Goal: Communication & Community: Answer question/provide support

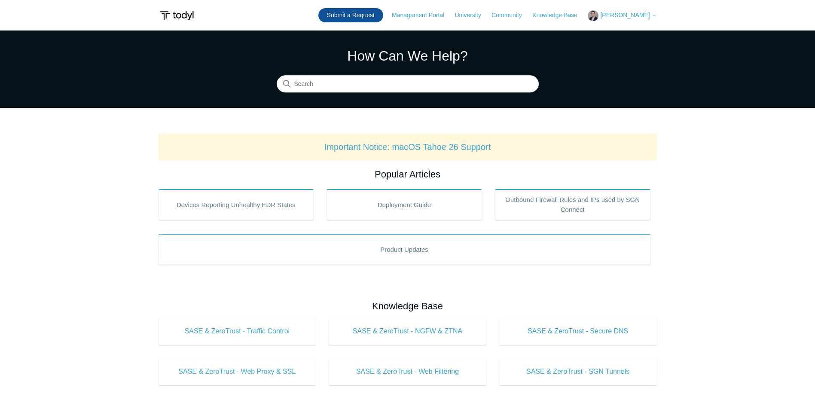
click at [369, 12] on link "Submit a Request" at bounding box center [350, 15] width 65 height 14
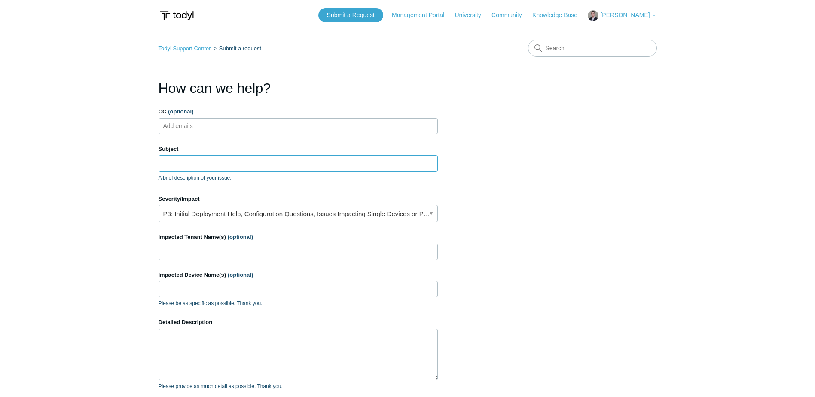
click at [188, 165] on input "Subject" at bounding box center [297, 163] width 279 height 16
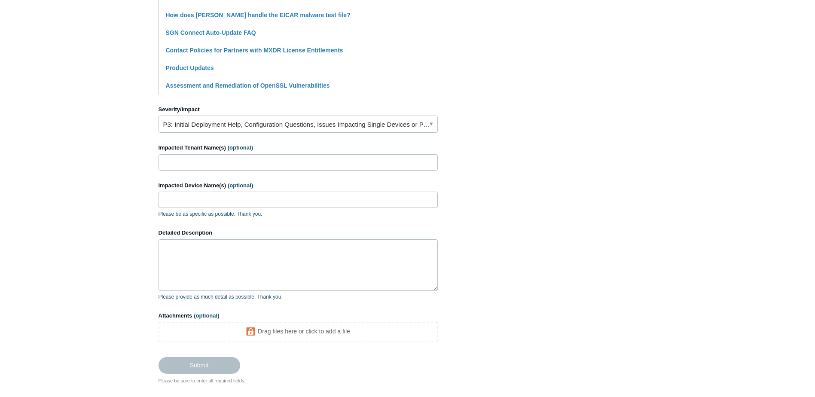
scroll to position [301, 0]
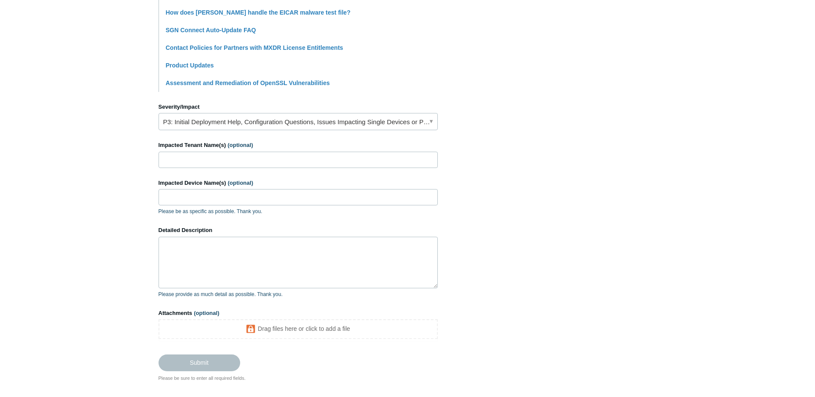
type input "Response Action Triggered"
click at [208, 120] on link "P3: Initial Deployment Help, Configuration Questions, Issues Impacting Single D…" at bounding box center [297, 121] width 279 height 17
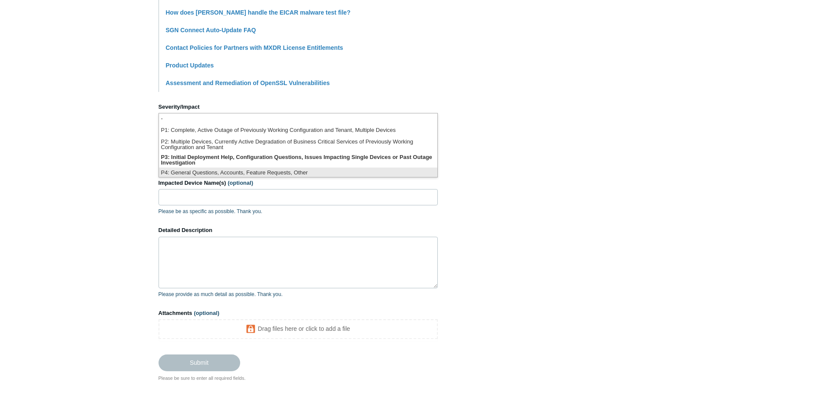
scroll to position [2, 0]
click at [210, 171] on li "P4: General Questions, Accounts, Feature Requests, Other" at bounding box center [298, 171] width 278 height 12
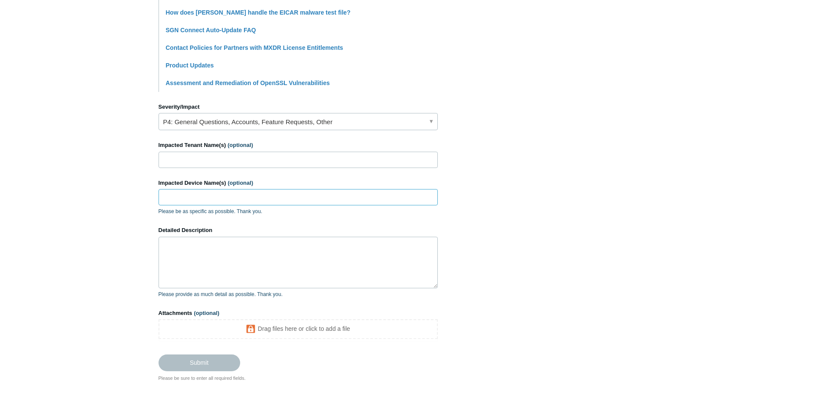
click at [183, 202] on input "Impacted Device Name(s) (optional)" at bounding box center [297, 197] width 279 height 16
type input "J"
type input "joe@ctstools"
click at [223, 257] on textarea "Detailed Description" at bounding box center [297, 263] width 279 height 52
paste textarea "0081894315513563"
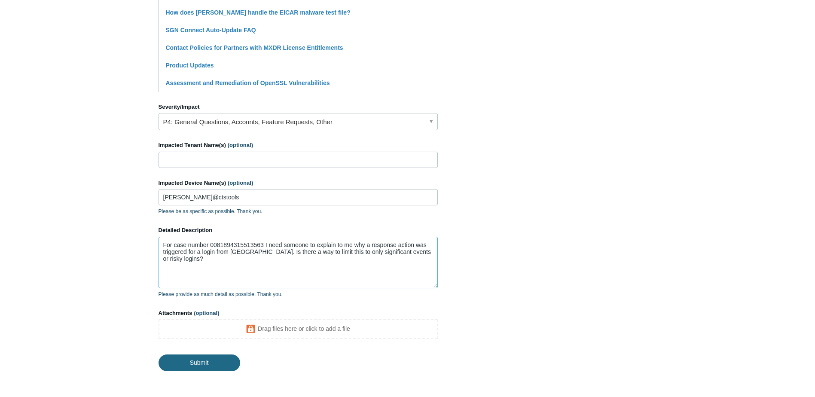
type textarea "For case number 0081894315513563 I need someone to explain to me why a response…"
click at [207, 362] on input "Submit" at bounding box center [199, 362] width 82 height 17
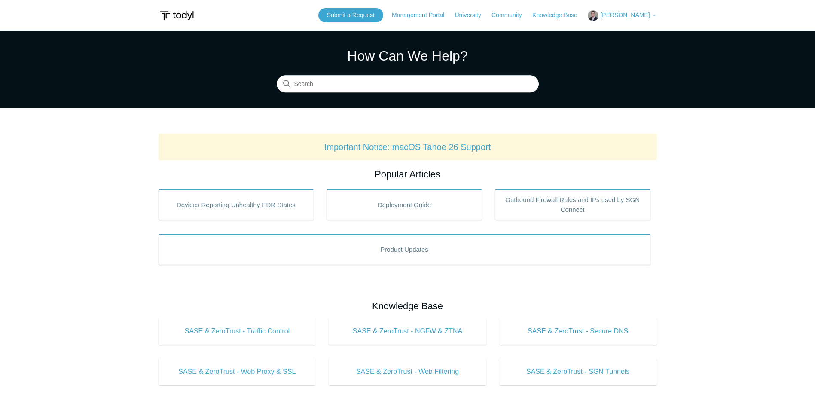
click at [616, 10] on button "[PERSON_NAME]" at bounding box center [622, 15] width 69 height 11
click at [624, 35] on link "My Support Requests" at bounding box center [630, 33] width 84 height 15
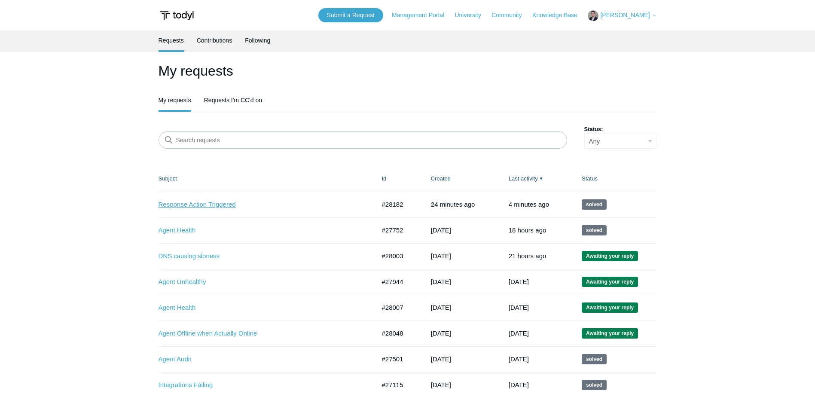
click at [214, 204] on link "Response Action Triggered" at bounding box center [260, 205] width 204 height 10
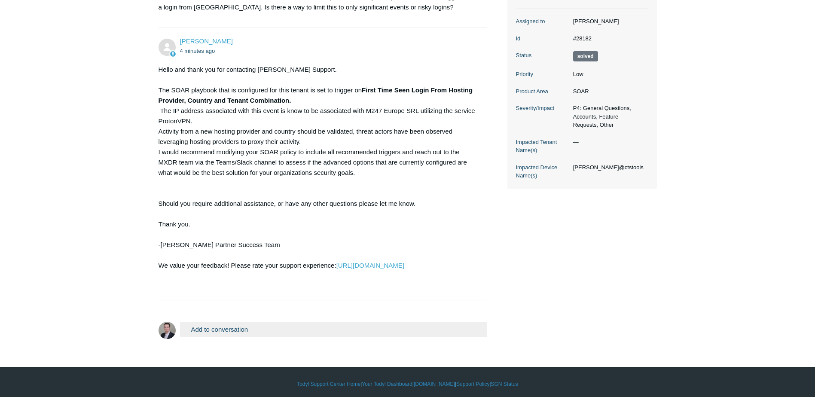
scroll to position [189, 0]
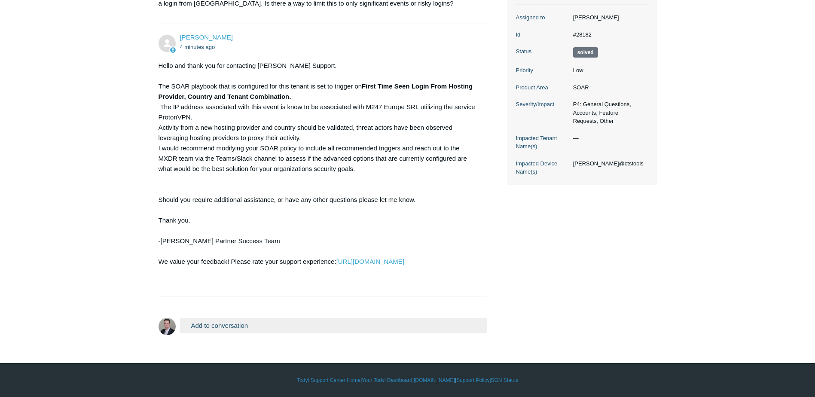
click at [230, 327] on button "Add to conversation" at bounding box center [334, 325] width 308 height 15
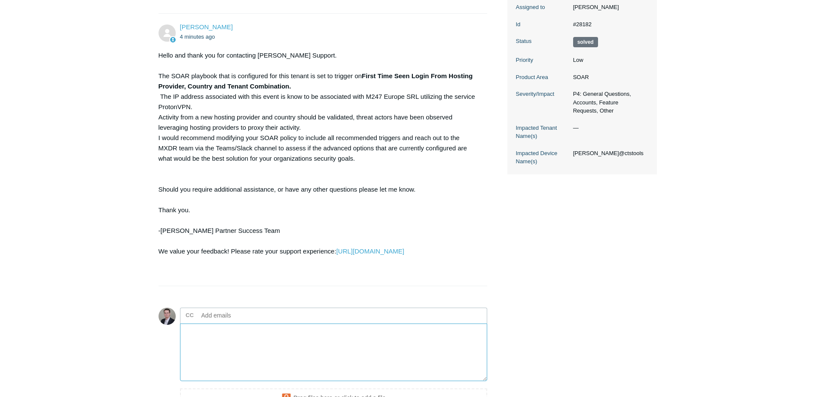
click at [202, 346] on textarea "Add your reply" at bounding box center [334, 352] width 308 height 58
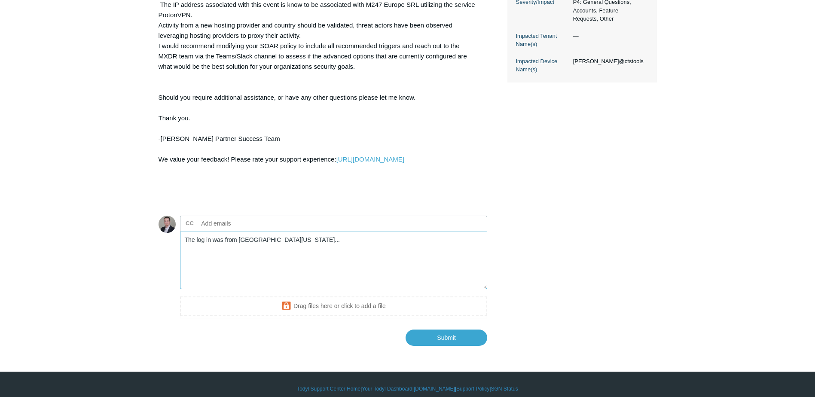
scroll to position [300, 0]
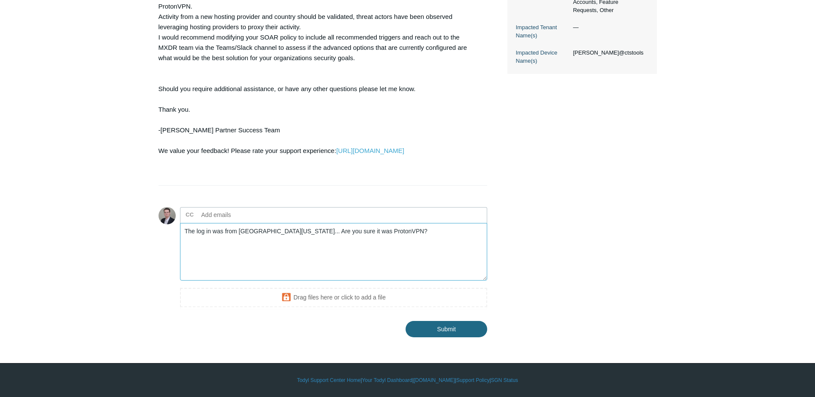
type textarea "The log in was from [GEOGRAPHIC_DATA][US_STATE]... Are you sure it was ProtonVP…"
click at [466, 330] on input "Submit" at bounding box center [446, 328] width 82 height 17
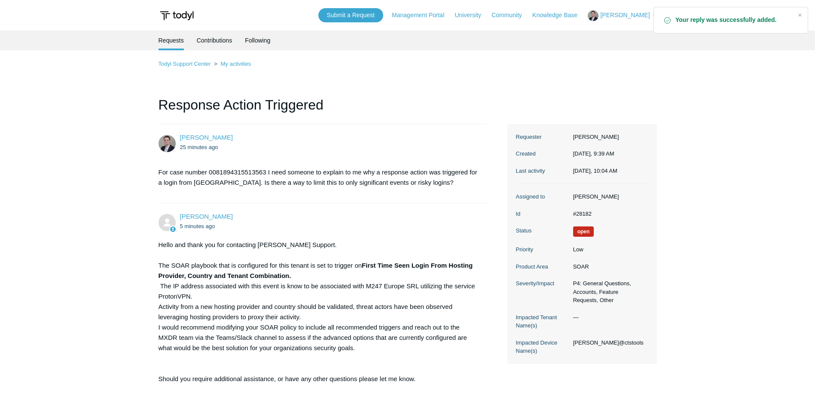
click at [635, 16] on span "[PERSON_NAME]" at bounding box center [624, 15] width 49 height 7
click at [635, 33] on link "My Support Requests" at bounding box center [630, 33] width 84 height 15
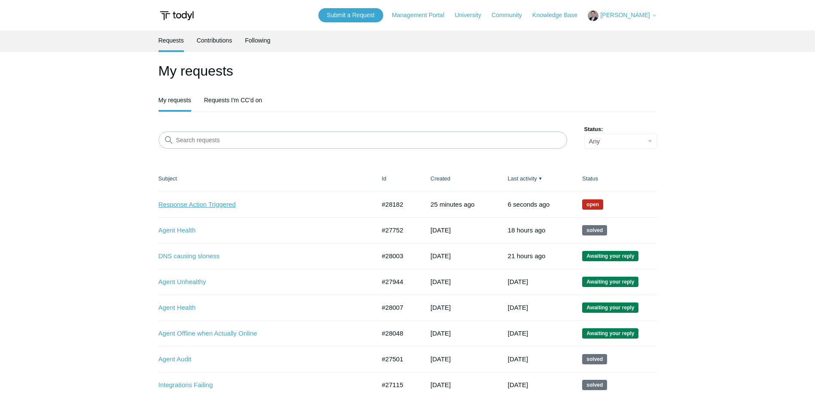
click at [192, 202] on link "Response Action Triggered" at bounding box center [260, 205] width 204 height 10
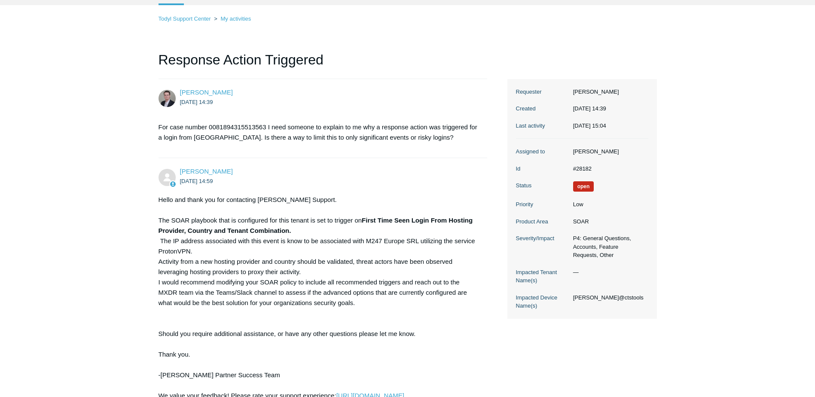
scroll to position [275, 0]
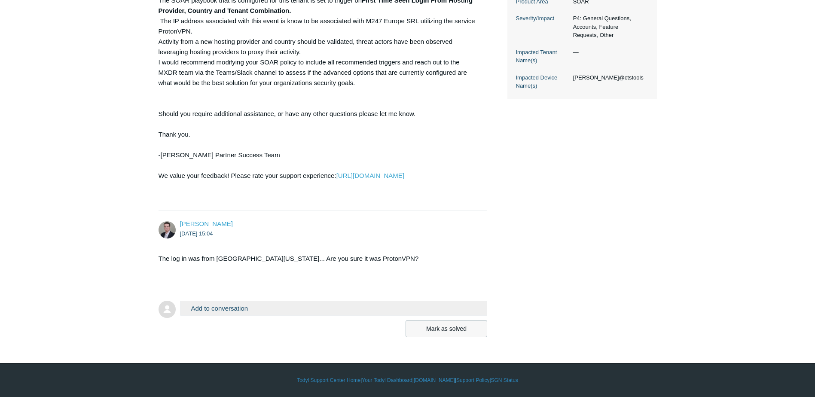
click at [459, 329] on button "Mark as solved" at bounding box center [446, 328] width 82 height 17
click at [459, 328] on button "Mark as solved" at bounding box center [446, 328] width 82 height 17
click at [458, 328] on button "Mark as solved" at bounding box center [446, 328] width 82 height 17
click at [421, 326] on button "Mark as solved" at bounding box center [446, 328] width 82 height 17
click at [286, 309] on button "Add to conversation" at bounding box center [334, 308] width 308 height 15
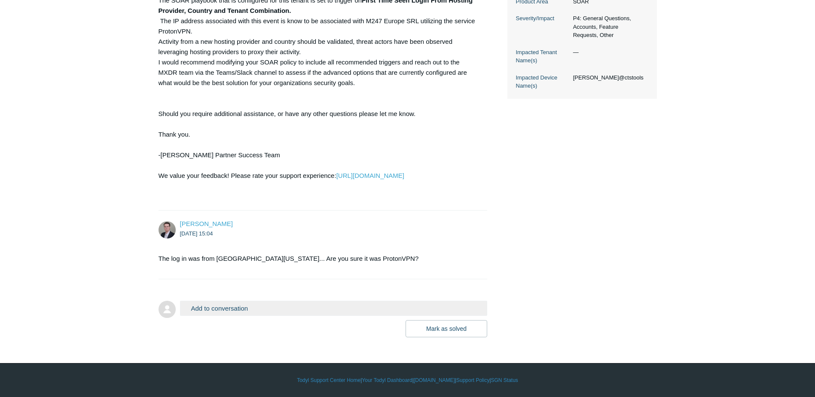
click at [289, 305] on button "Add to conversation" at bounding box center [334, 308] width 308 height 15
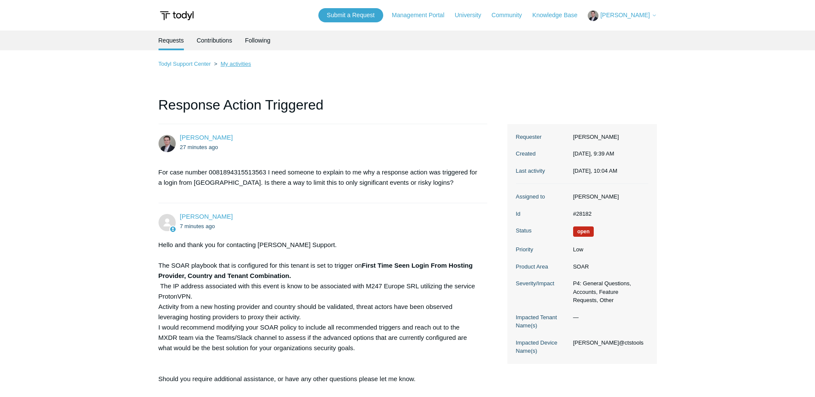
click at [233, 62] on link "My activities" at bounding box center [235, 64] width 30 height 6
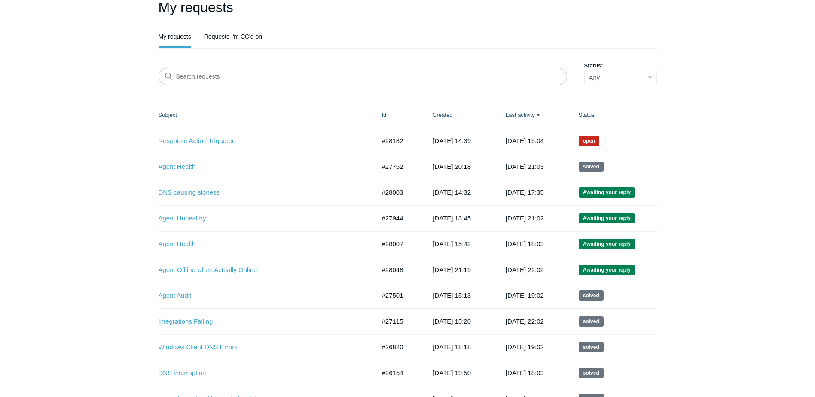
scroll to position [86, 0]
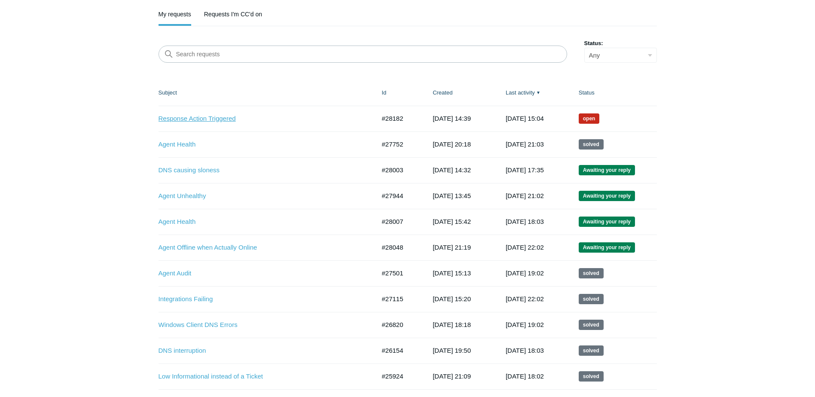
click at [201, 121] on link "Response Action Triggered" at bounding box center [260, 119] width 204 height 10
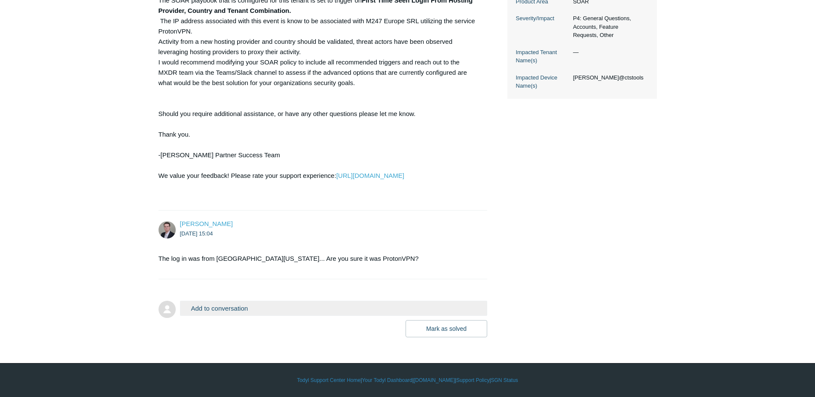
scroll to position [275, 0]
click at [457, 329] on button "Mark as solved" at bounding box center [446, 328] width 82 height 17
click at [225, 304] on button "Add to conversation" at bounding box center [334, 308] width 308 height 15
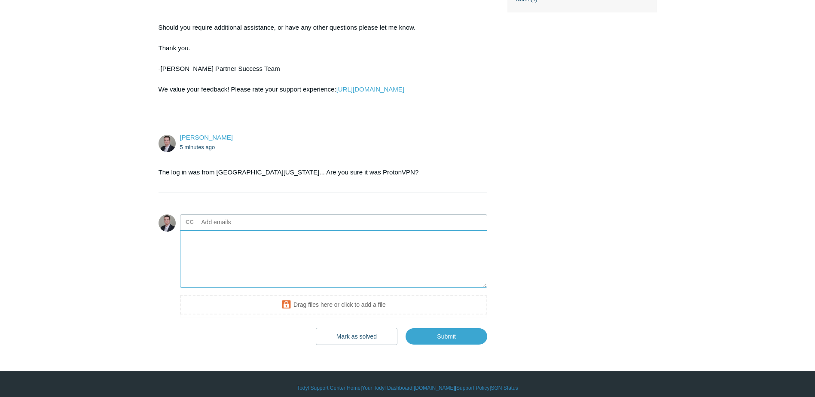
scroll to position [369, 0]
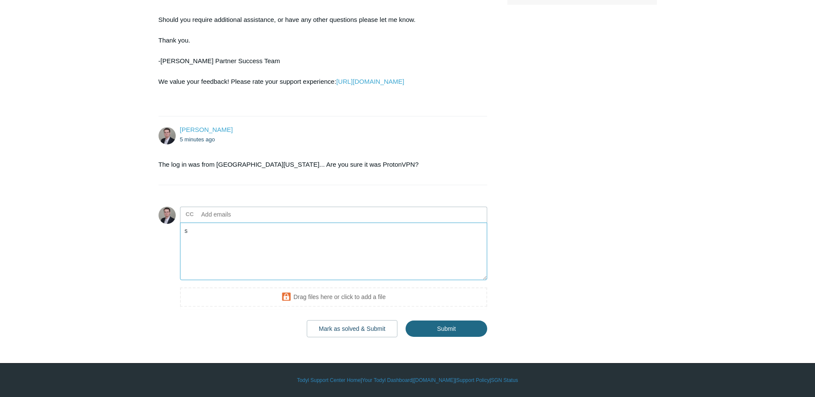
type textarea "s"
click at [460, 326] on input "Submit" at bounding box center [446, 328] width 82 height 17
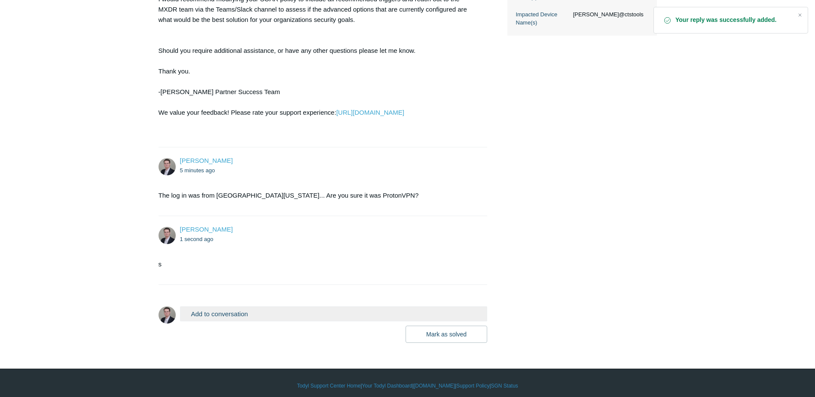
scroll to position [344, 0]
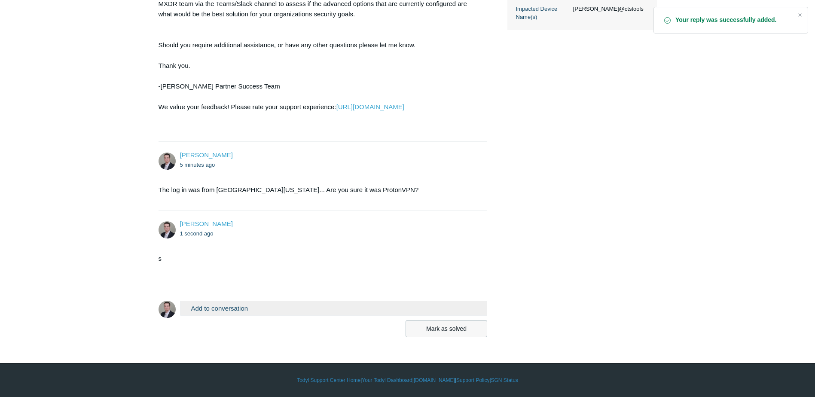
click at [444, 329] on button "Mark as solved" at bounding box center [446, 328] width 82 height 17
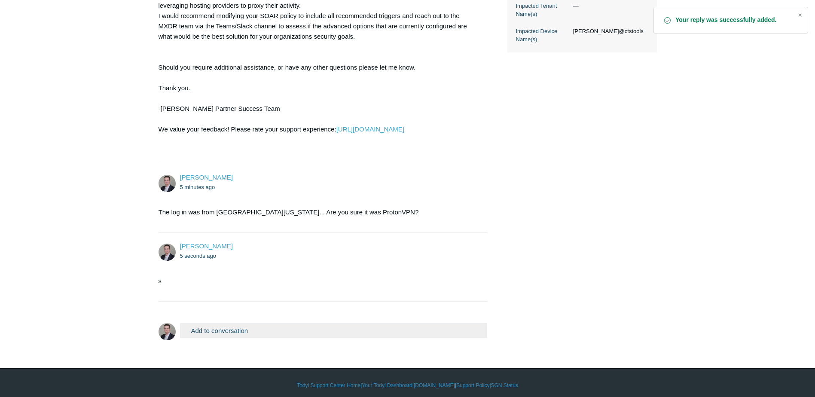
scroll to position [327, 0]
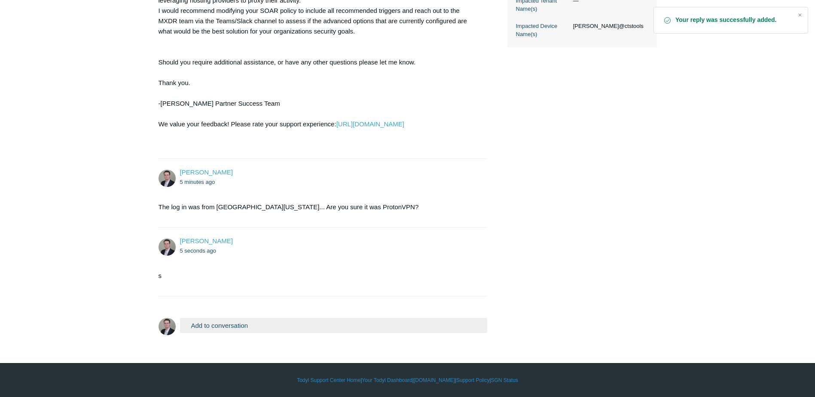
click at [250, 326] on button "Add to conversation" at bounding box center [334, 325] width 308 height 15
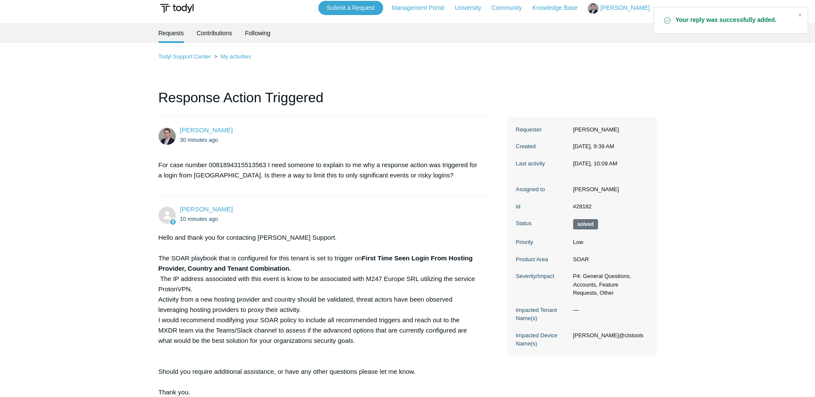
scroll to position [0, 0]
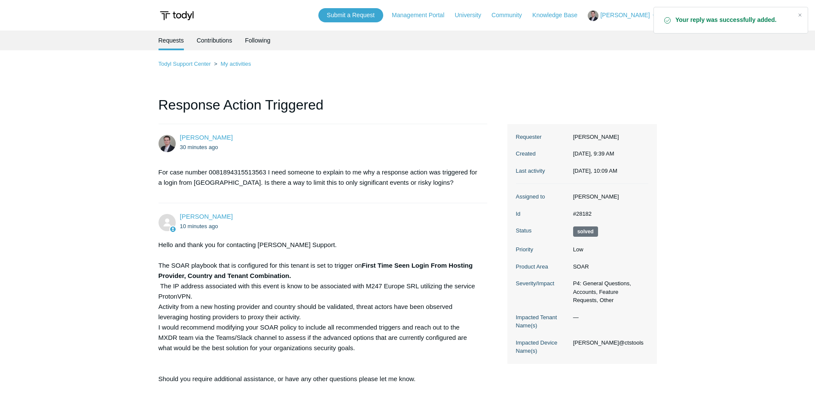
type textarea "s"
click at [623, 16] on span "[PERSON_NAME]" at bounding box center [624, 15] width 49 height 7
click at [621, 37] on link "My Support Requests" at bounding box center [630, 33] width 84 height 15
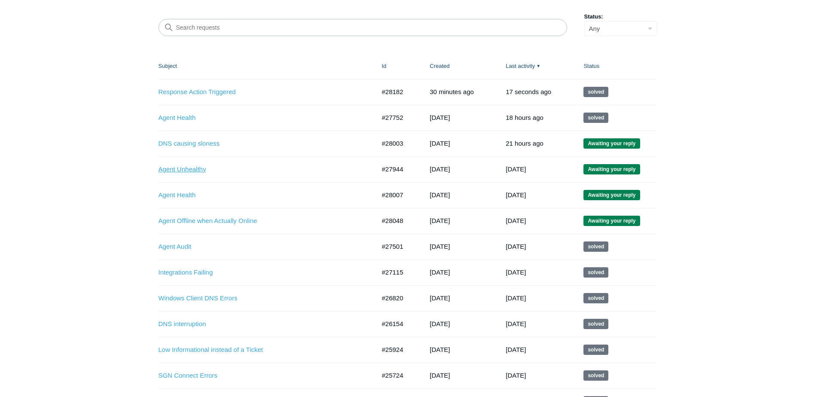
scroll to position [129, 0]
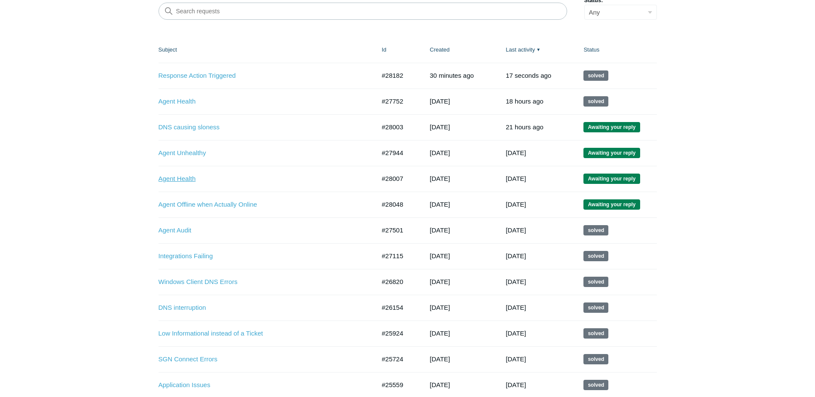
click at [184, 179] on link "Agent Health" at bounding box center [260, 179] width 204 height 10
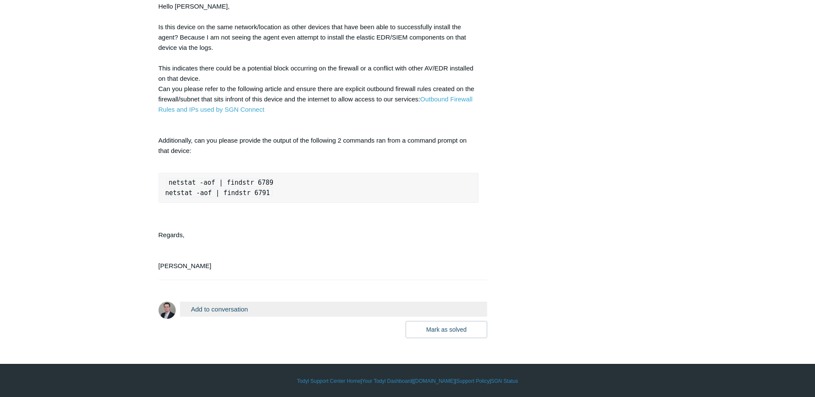
scroll to position [704, 0]
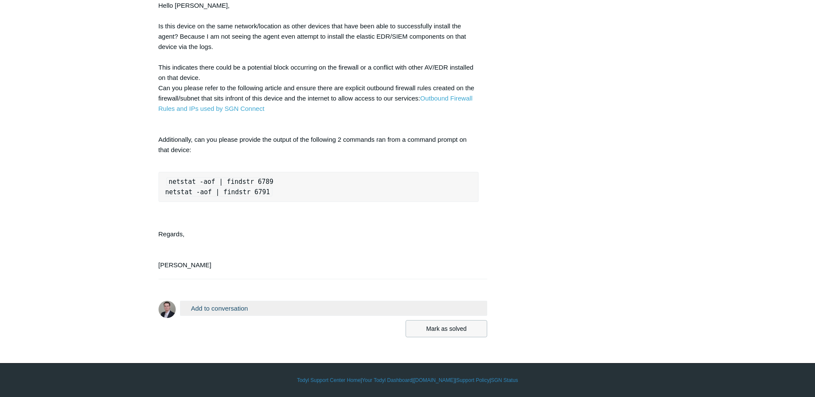
click at [450, 327] on button "Mark as solved" at bounding box center [446, 328] width 82 height 17
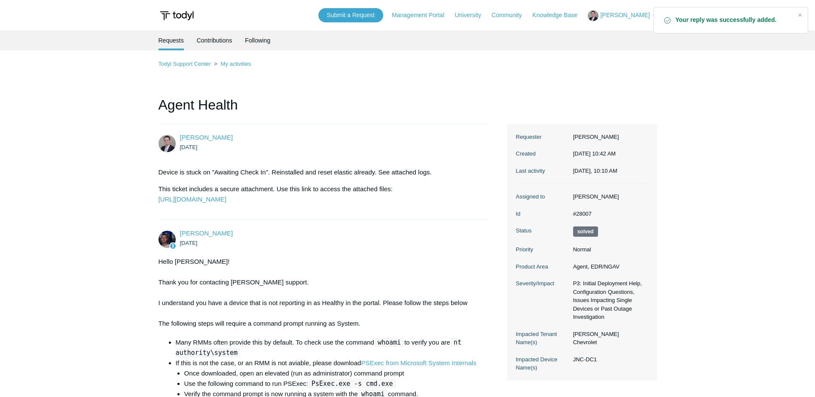
click at [619, 16] on span "[PERSON_NAME]" at bounding box center [624, 15] width 49 height 7
click at [620, 31] on link "My Support Requests" at bounding box center [630, 33] width 84 height 15
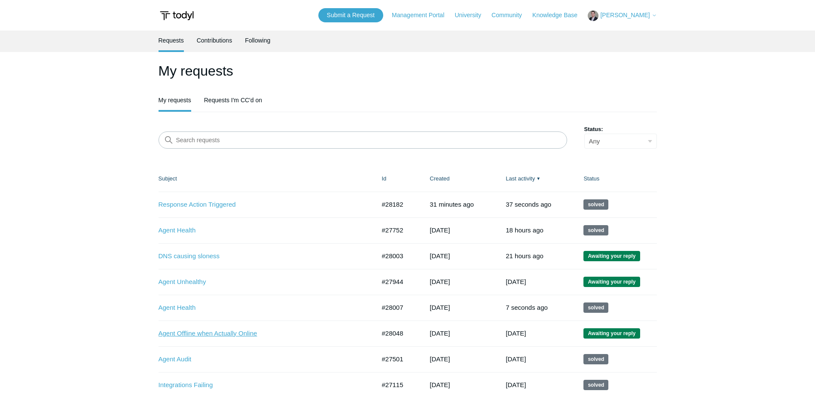
click at [232, 335] on link "Agent Offline when Actually Online" at bounding box center [260, 334] width 204 height 10
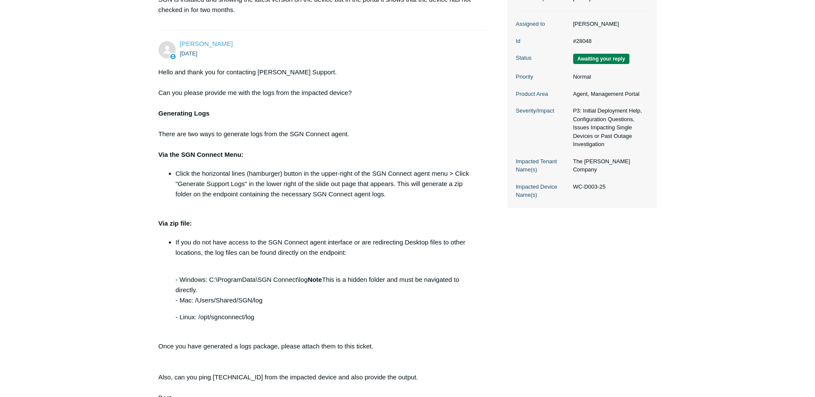
scroll to position [237, 0]
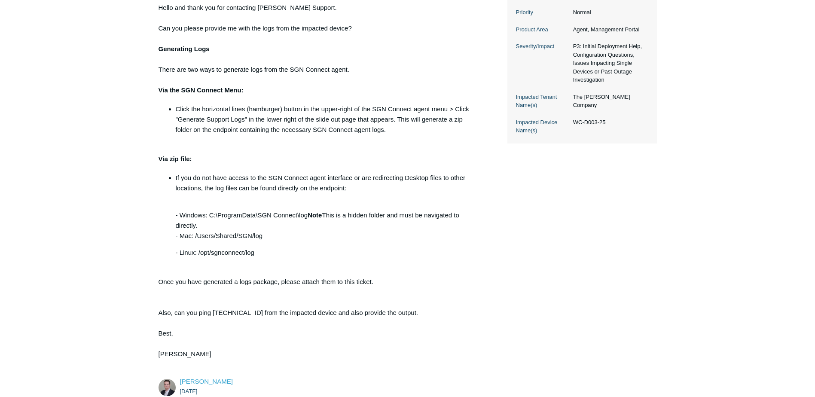
drag, startPoint x: 613, startPoint y: 138, endPoint x: 571, endPoint y: 137, distance: 42.1
click at [571, 127] on dd "WC-D003-25" at bounding box center [608, 122] width 79 height 9
copy dd "WC-D003-25"
